Goal: Browse casually: Explore the website without a specific task or goal

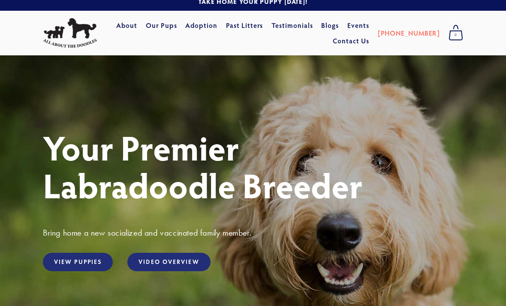
scroll to position [8, 0]
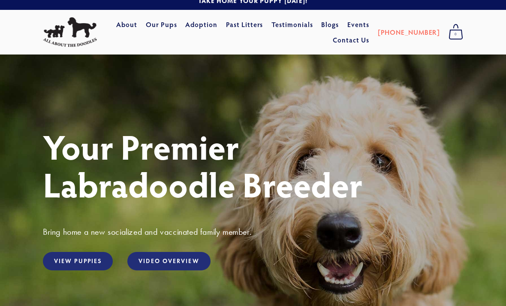
click at [88, 266] on link "View Puppies" at bounding box center [78, 261] width 70 height 18
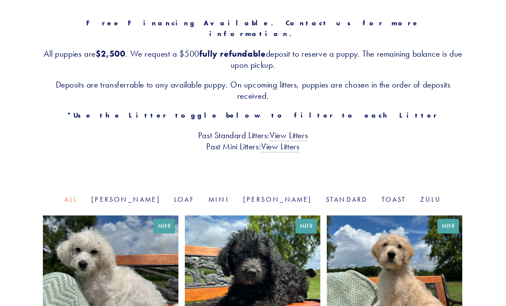
scroll to position [149, 0]
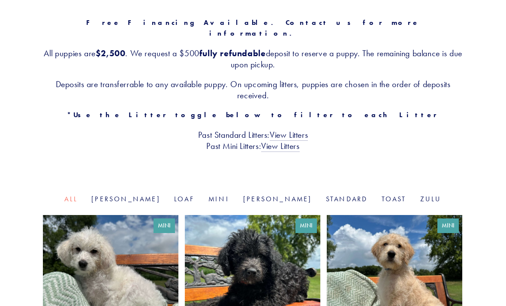
click at [298, 129] on link "View Litters" at bounding box center [289, 134] width 38 height 11
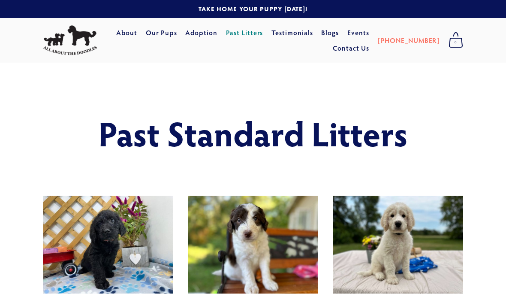
click at [312, 33] on link "Testimonials" at bounding box center [292, 32] width 42 height 15
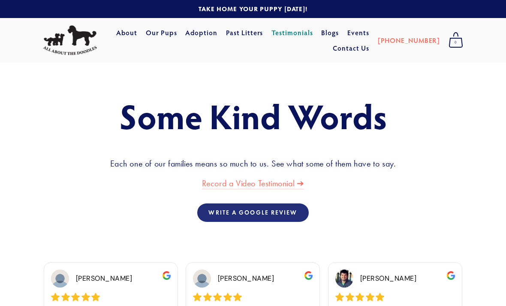
click at [177, 30] on link "Our Pups" at bounding box center [161, 32] width 31 height 15
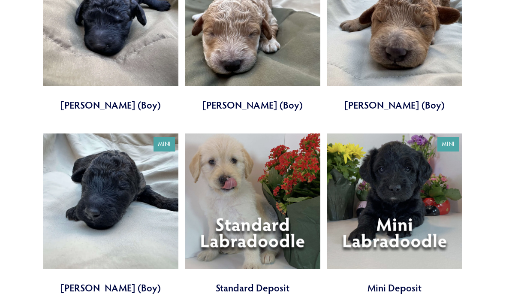
scroll to position [1897, 0]
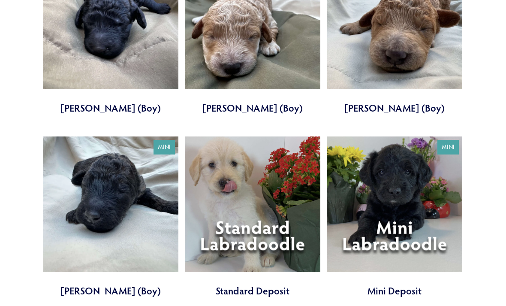
click at [427, 203] on link at bounding box center [393, 216] width 135 height 161
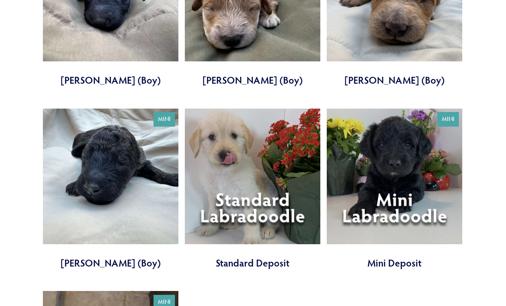
scroll to position [1925, 0]
